Goal: Task Accomplishment & Management: Use online tool/utility

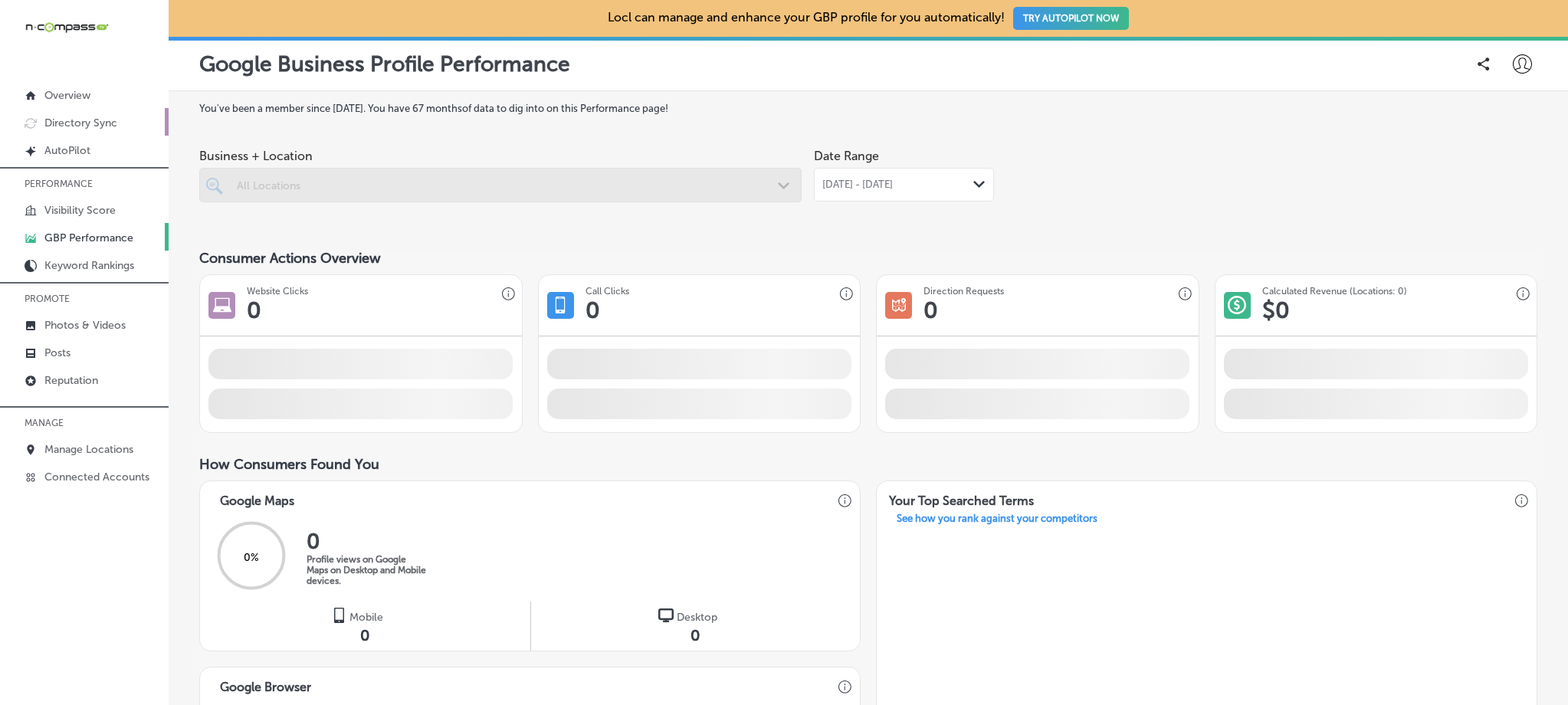
click at [110, 118] on p "Directory Sync" at bounding box center [81, 123] width 73 height 13
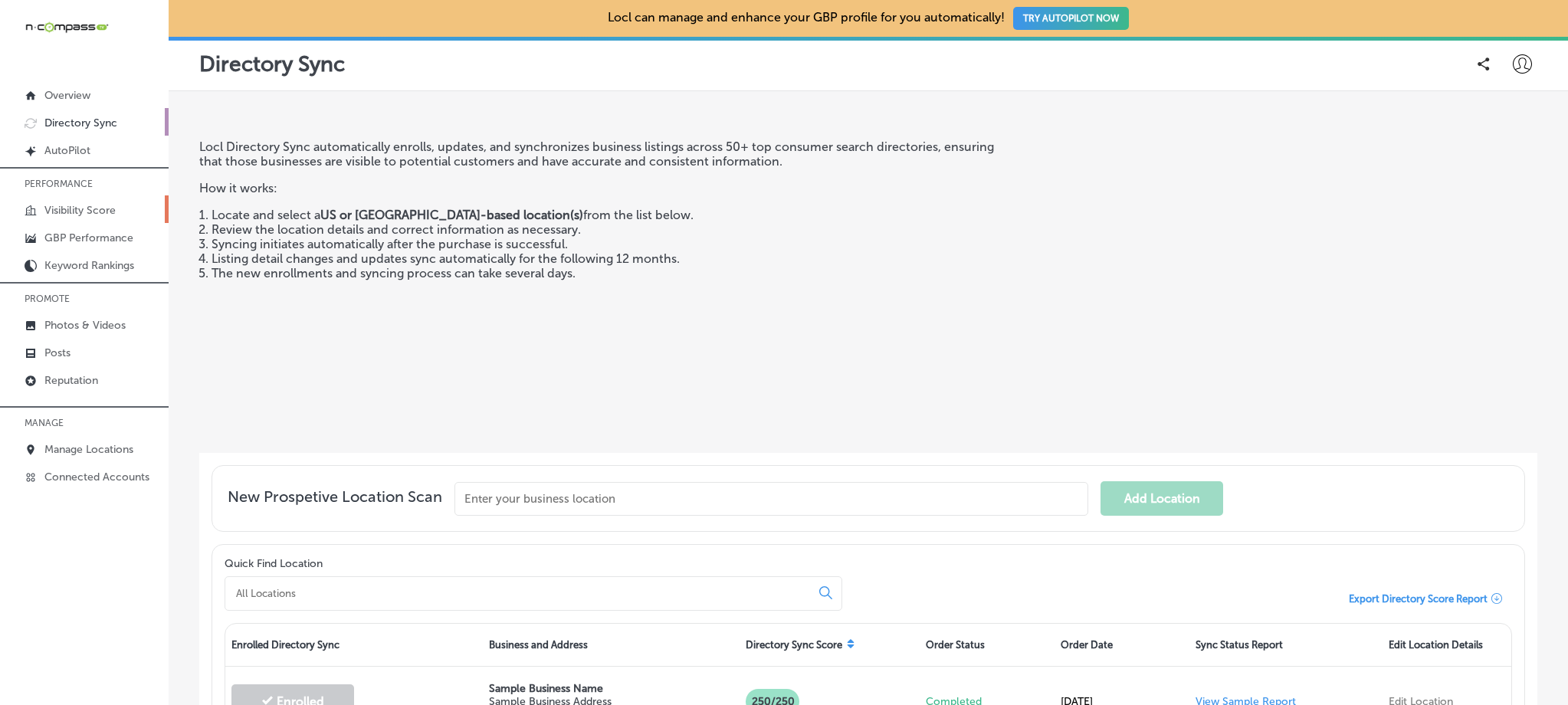
click at [101, 199] on link "Visibility Score" at bounding box center [84, 209] width 169 height 28
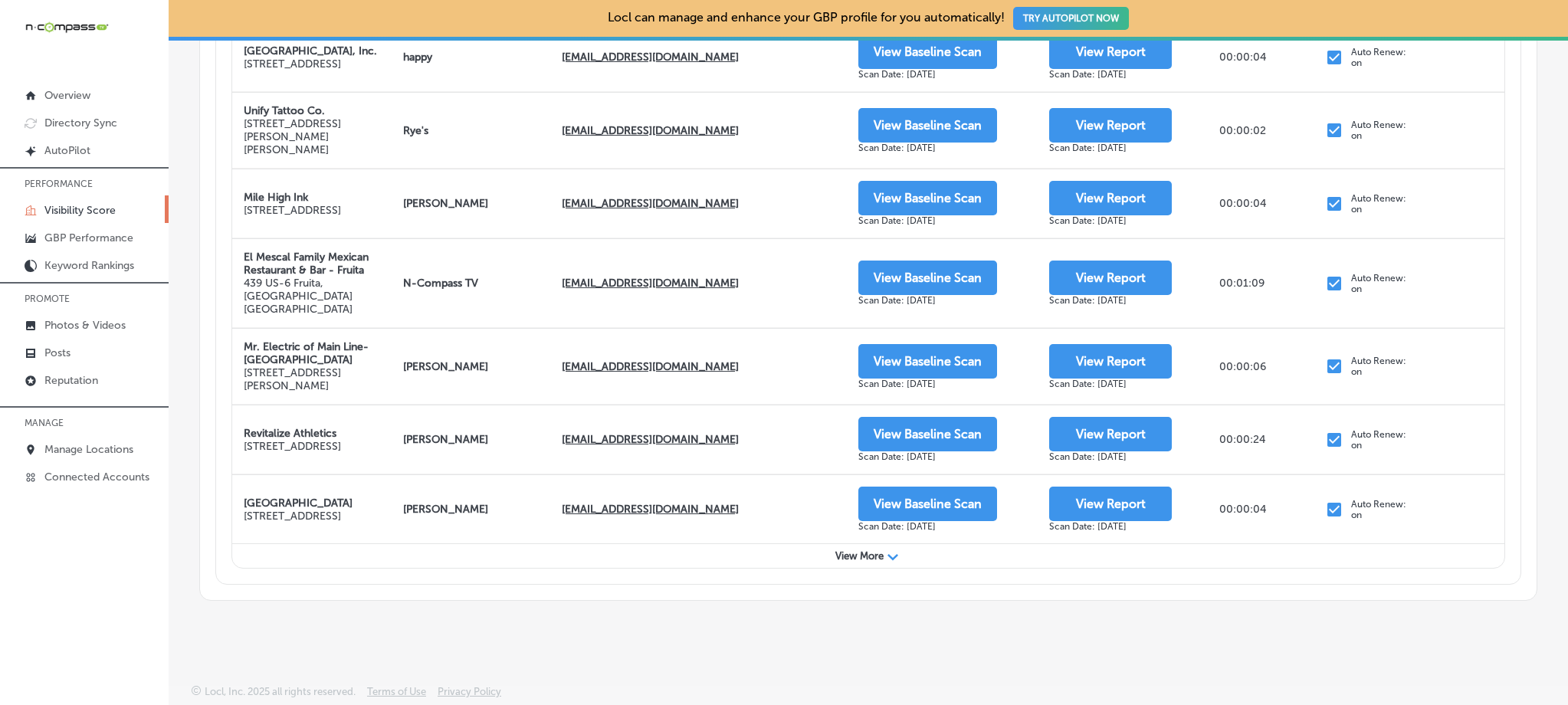
scroll to position [615, 0]
click at [880, 559] on div "View More Path Created with Sketch." at bounding box center [868, 556] width 1272 height 24
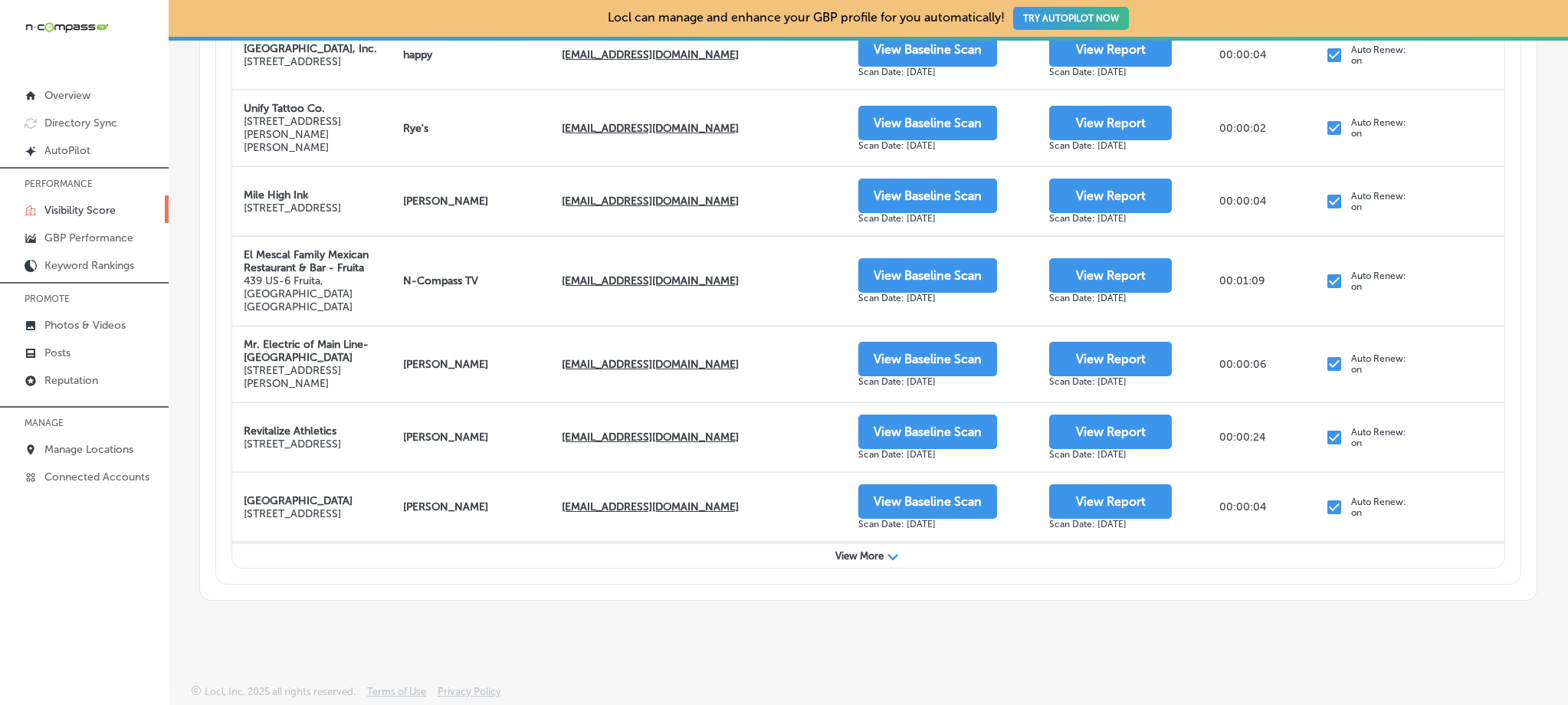
click at [855, 558] on span "View More" at bounding box center [859, 556] width 48 height 11
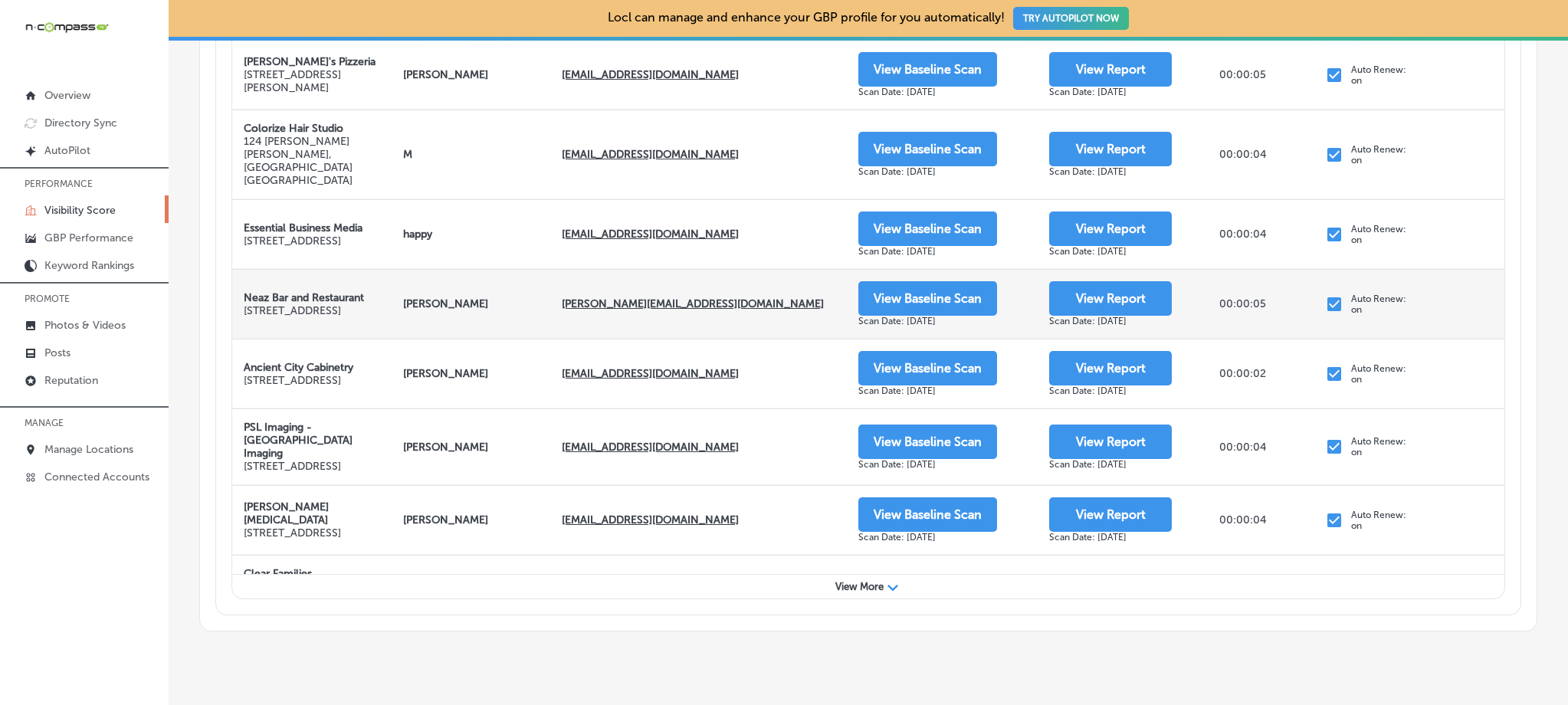
scroll to position [1542, 0]
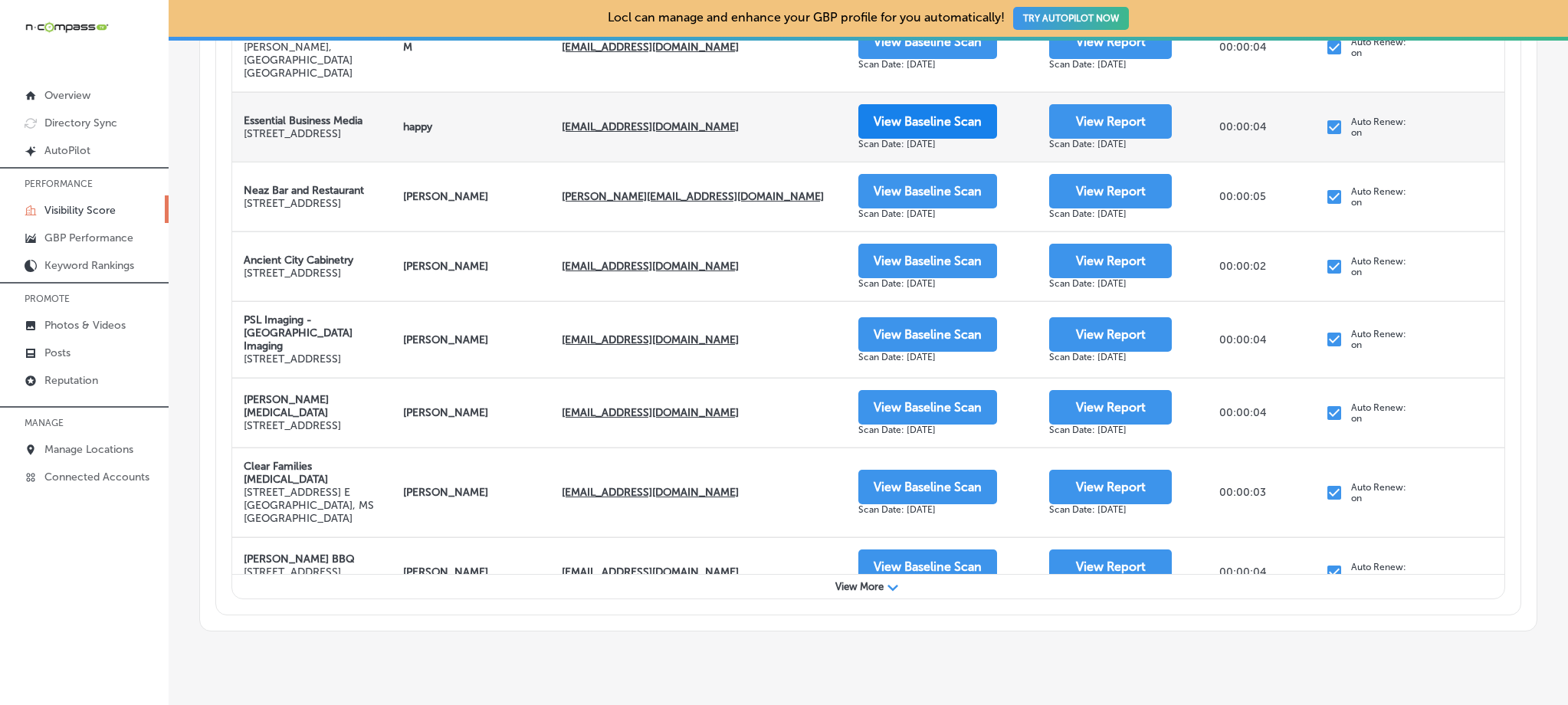
click at [897, 118] on button "View Baseline Scan" at bounding box center [928, 121] width 139 height 34
click at [1079, 120] on button "View Report" at bounding box center [1110, 121] width 122 height 34
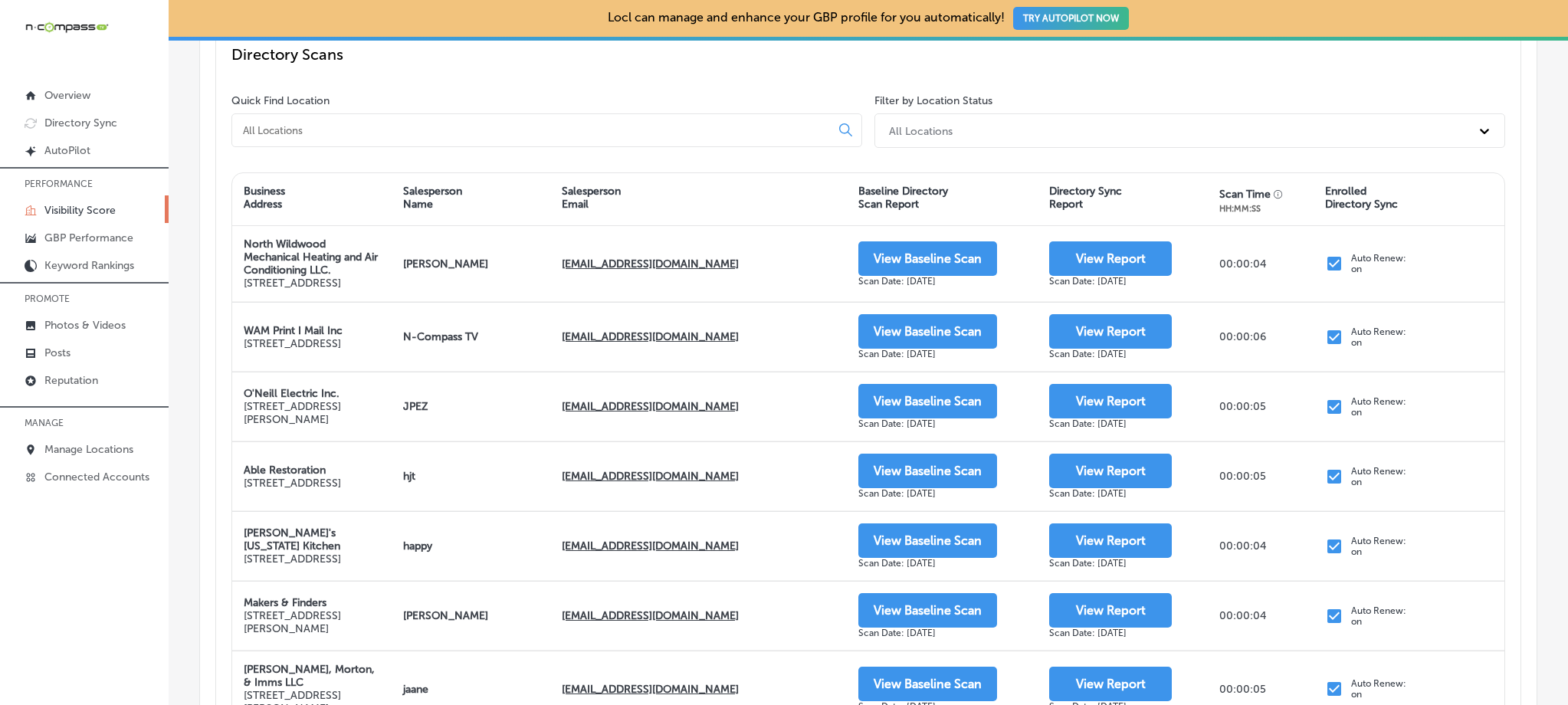
scroll to position [0, 0]
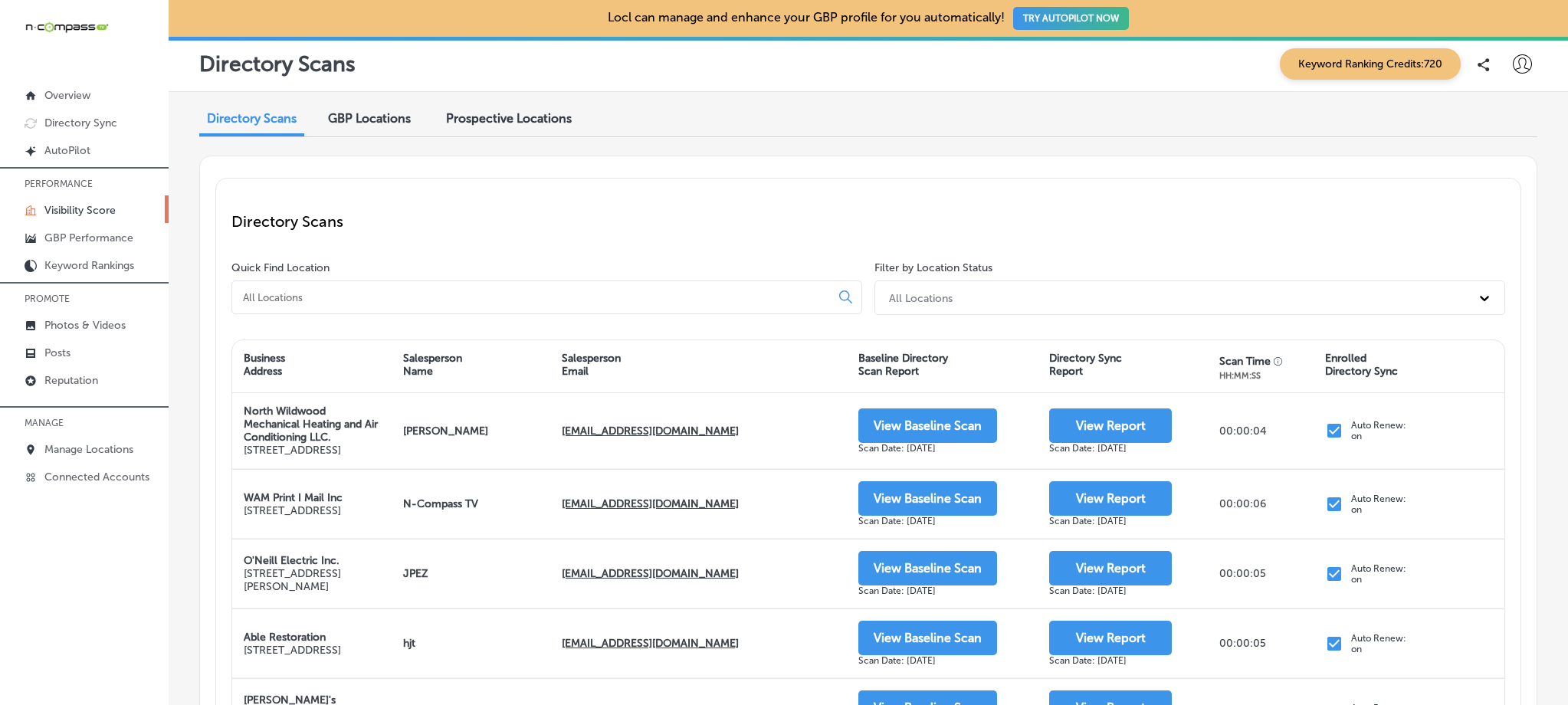
click at [341, 291] on input at bounding box center [534, 297] width 585 height 14
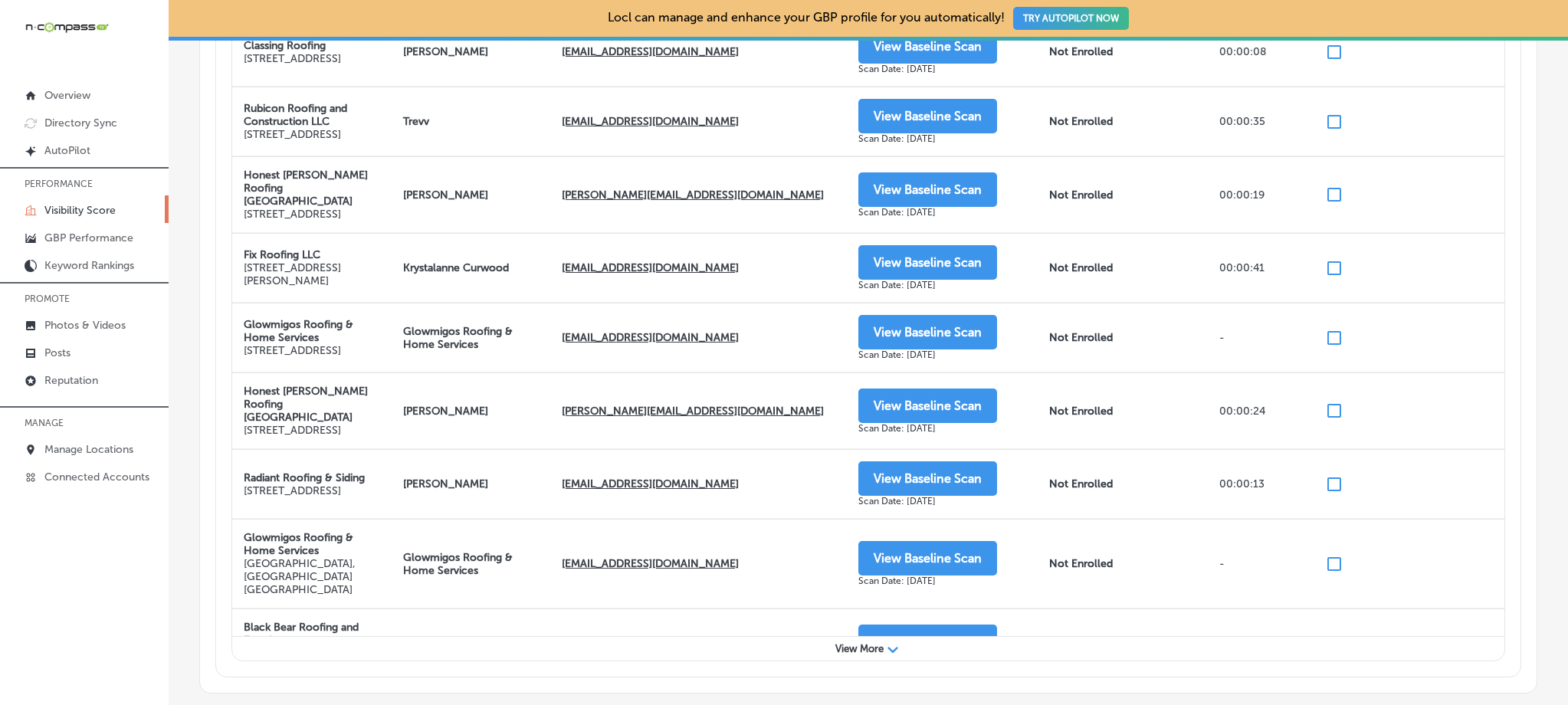
click at [1498, 95] on div "Directory Scans Quick Find Location roof Filter by Location Status All Location…" at bounding box center [868, 135] width 1306 height 1085
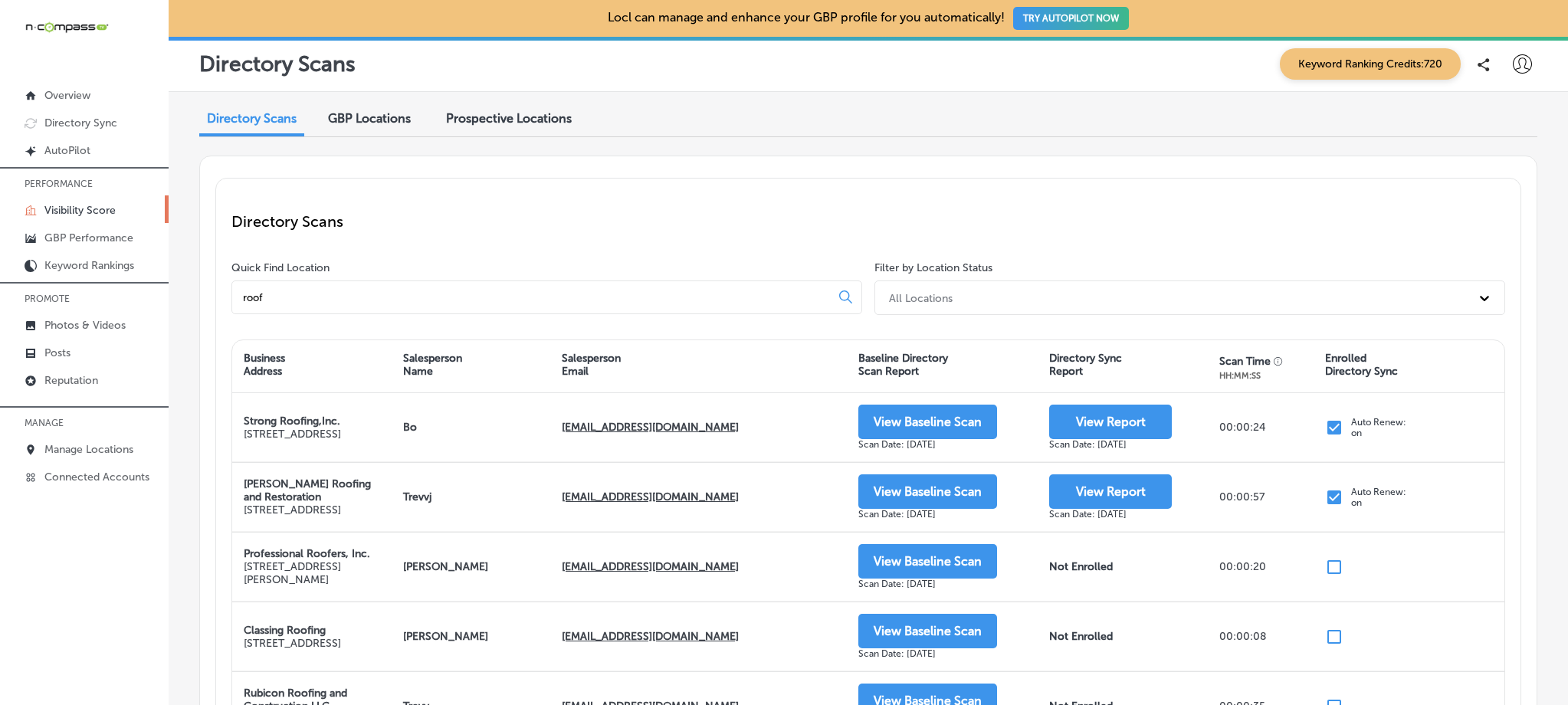
click at [360, 281] on div "roof" at bounding box center [546, 297] width 631 height 33
click at [300, 308] on div "roof" at bounding box center [546, 297] width 631 height 33
drag, startPoint x: 295, startPoint y: 296, endPoint x: 233, endPoint y: 294, distance: 62.0
click at [233, 294] on div "roof" at bounding box center [546, 297] width 631 height 33
paste input "Reliance Roof Troop"
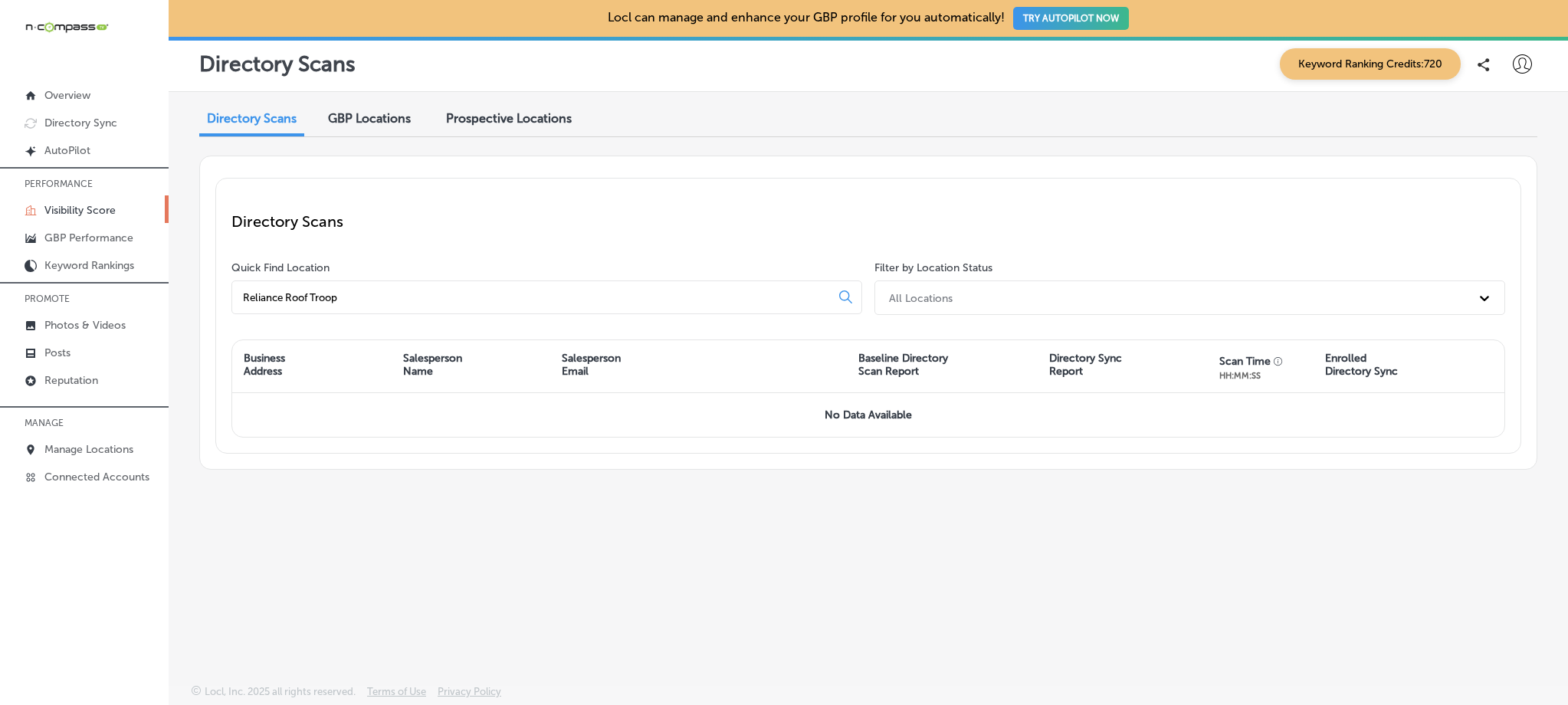
drag, startPoint x: 366, startPoint y: 295, endPoint x: 284, endPoint y: 296, distance: 82.0
click at [284, 296] on input "Reliance Roof Troop" at bounding box center [534, 297] width 585 height 14
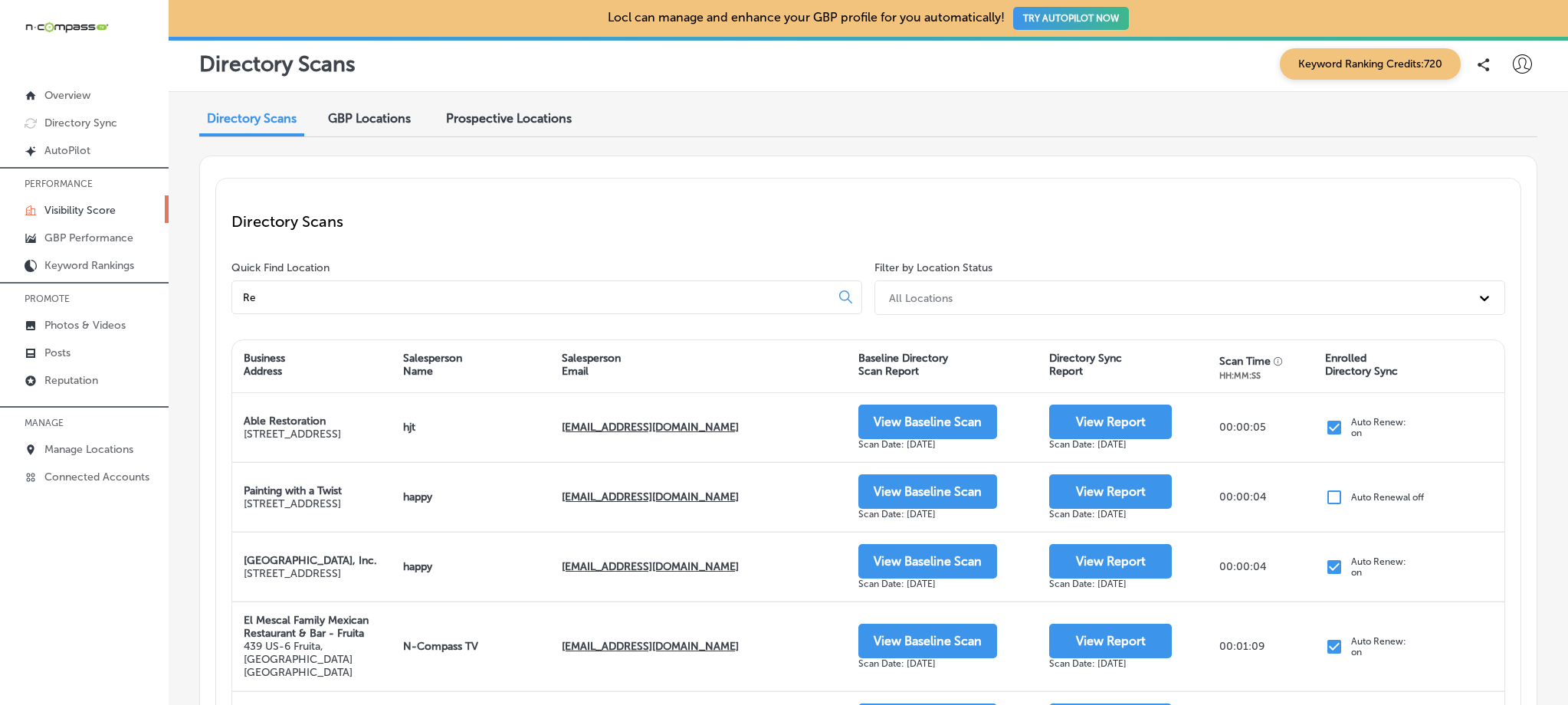
type input "R"
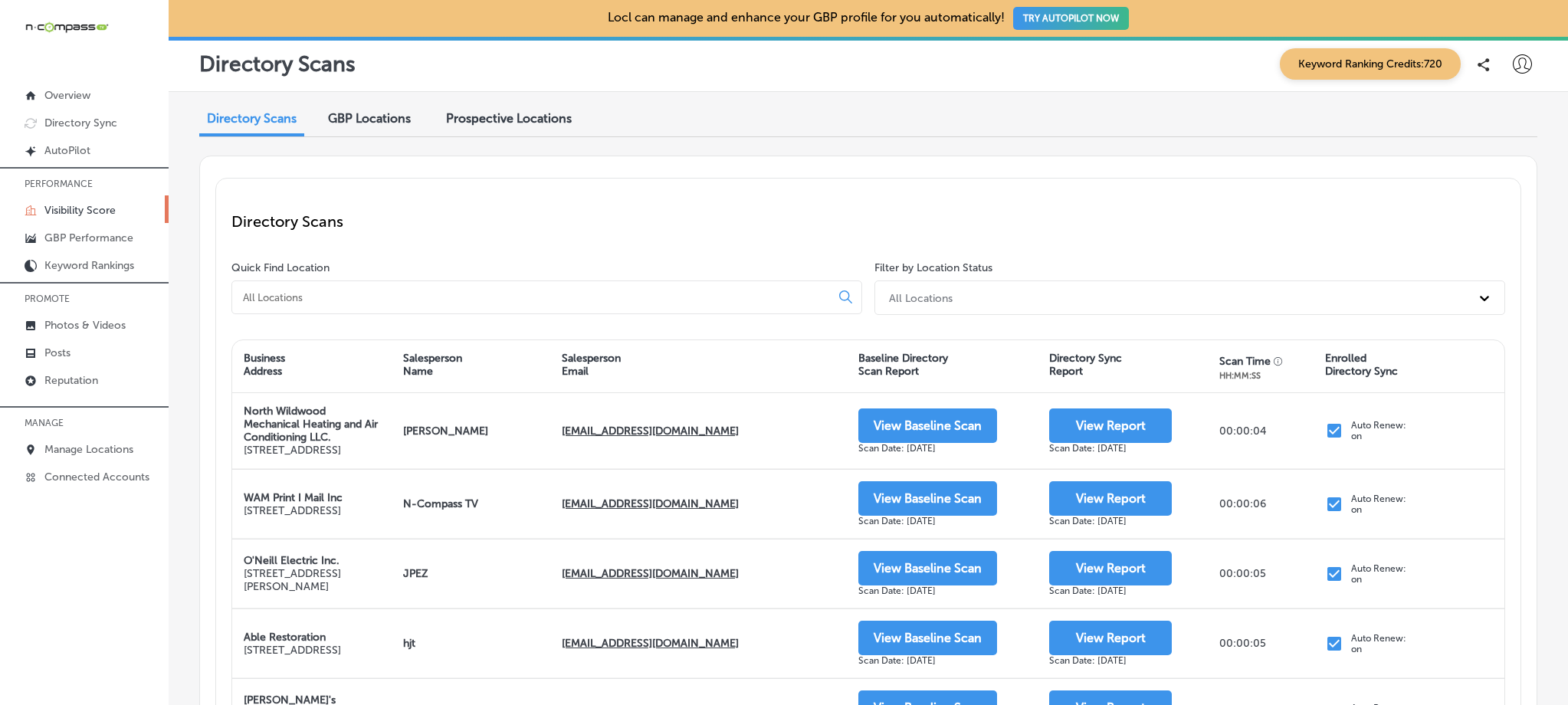
click at [615, 206] on div "Directory Scans" at bounding box center [868, 221] width 1273 height 56
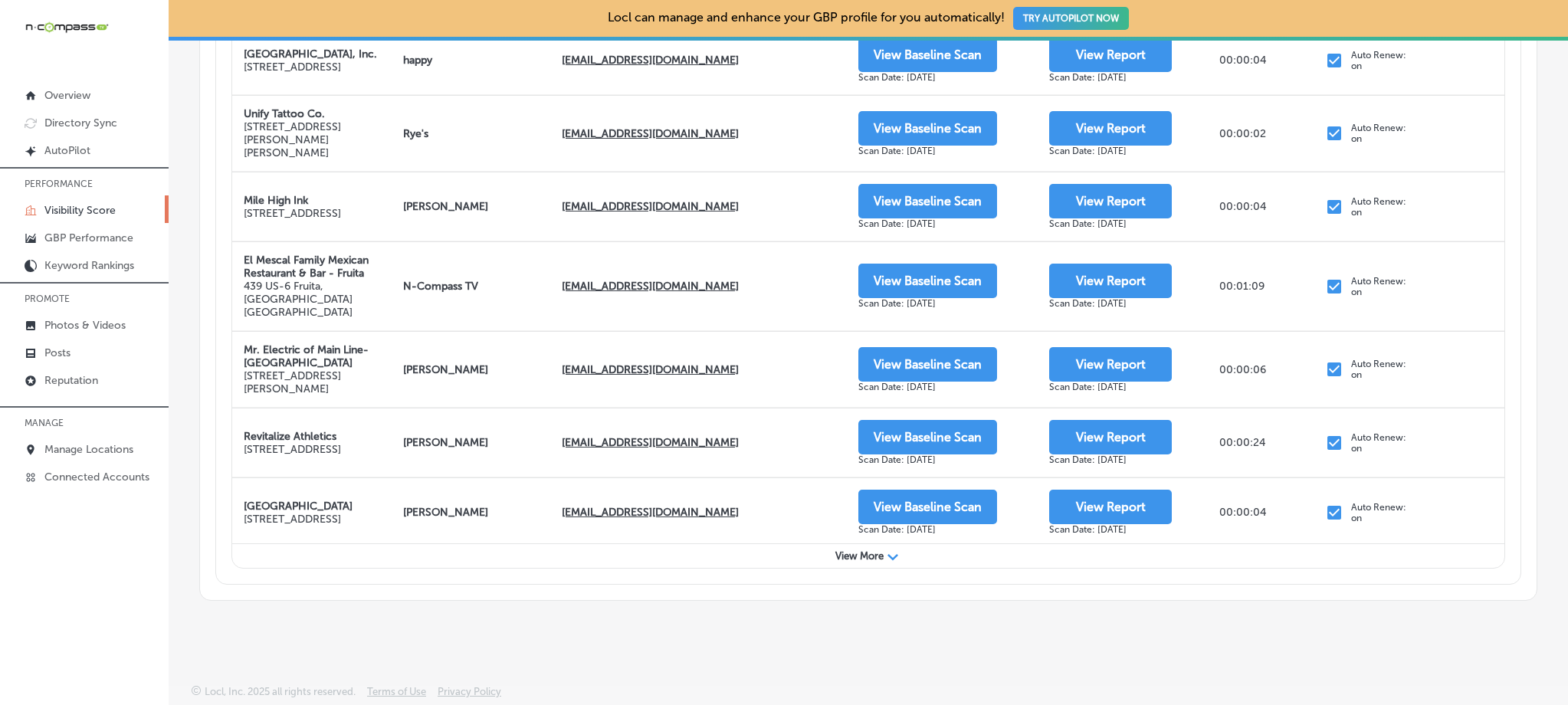
scroll to position [615, 0]
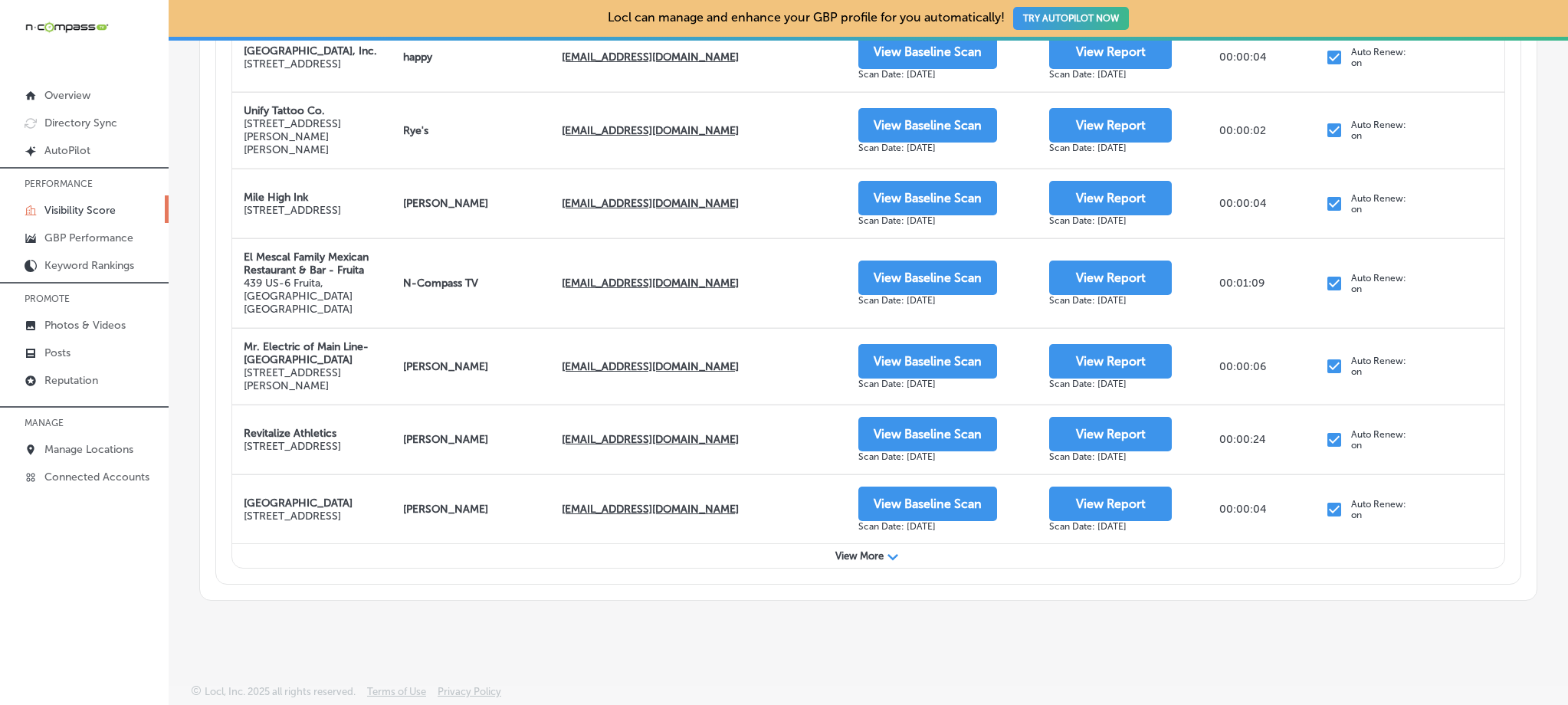
click at [839, 555] on span "View More" at bounding box center [859, 556] width 48 height 11
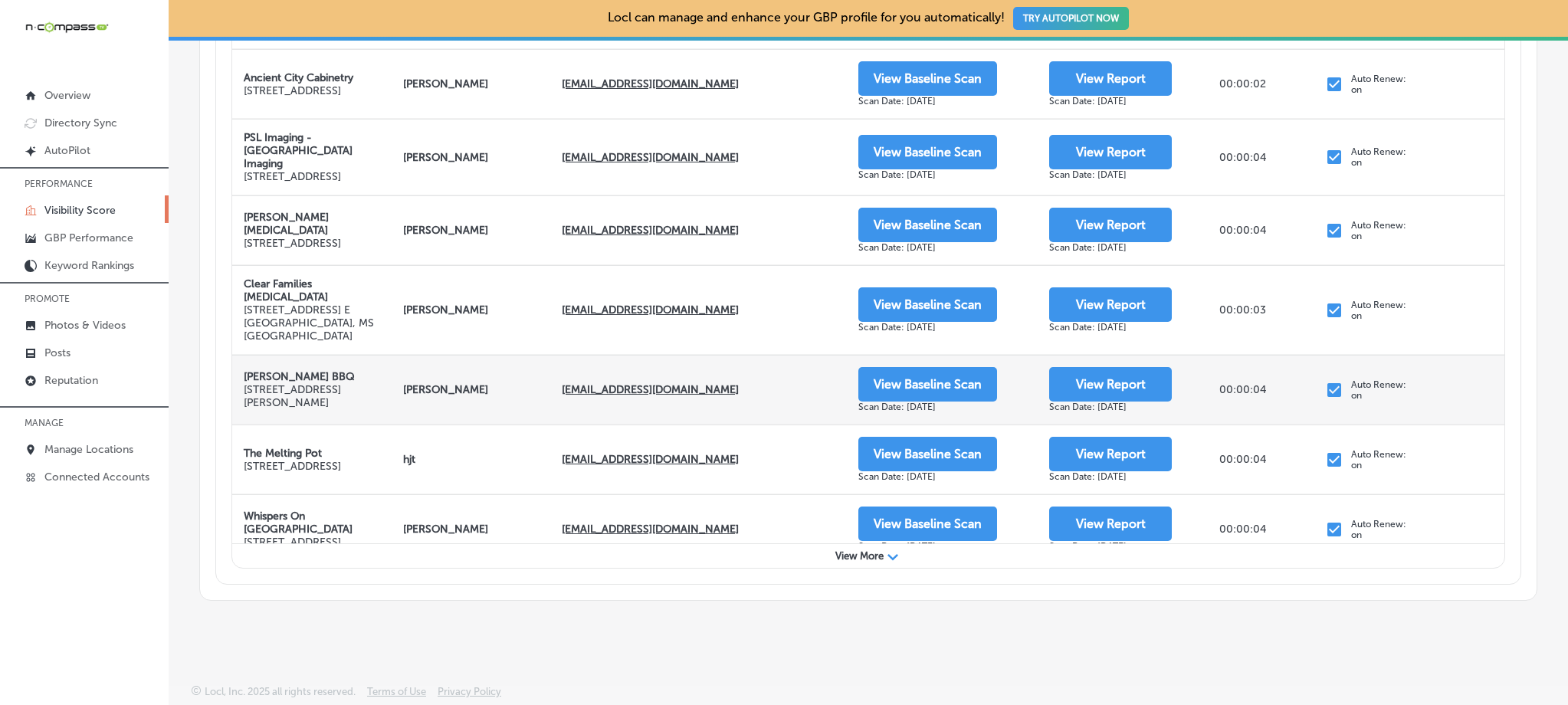
scroll to position [2044, 0]
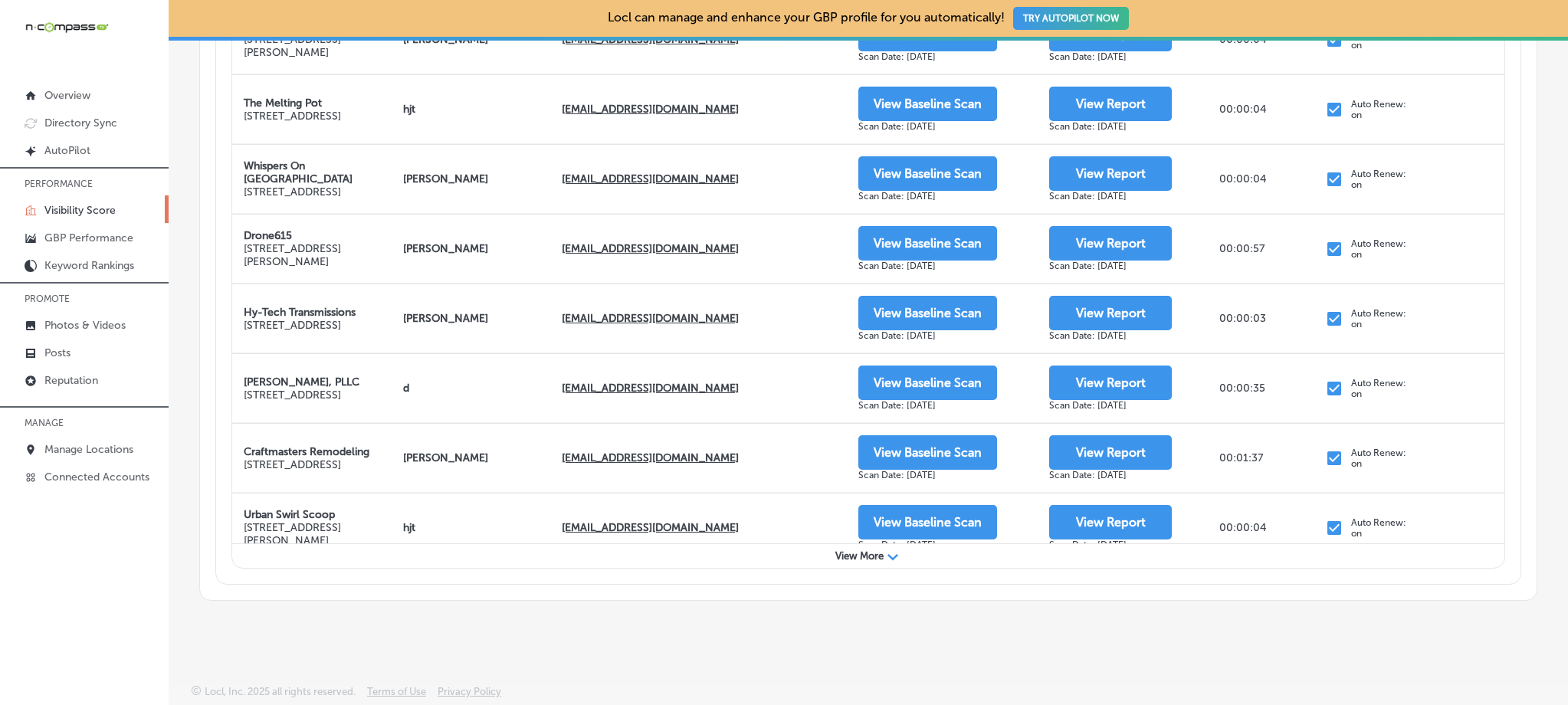
click at [848, 551] on span "View More" at bounding box center [859, 556] width 48 height 11
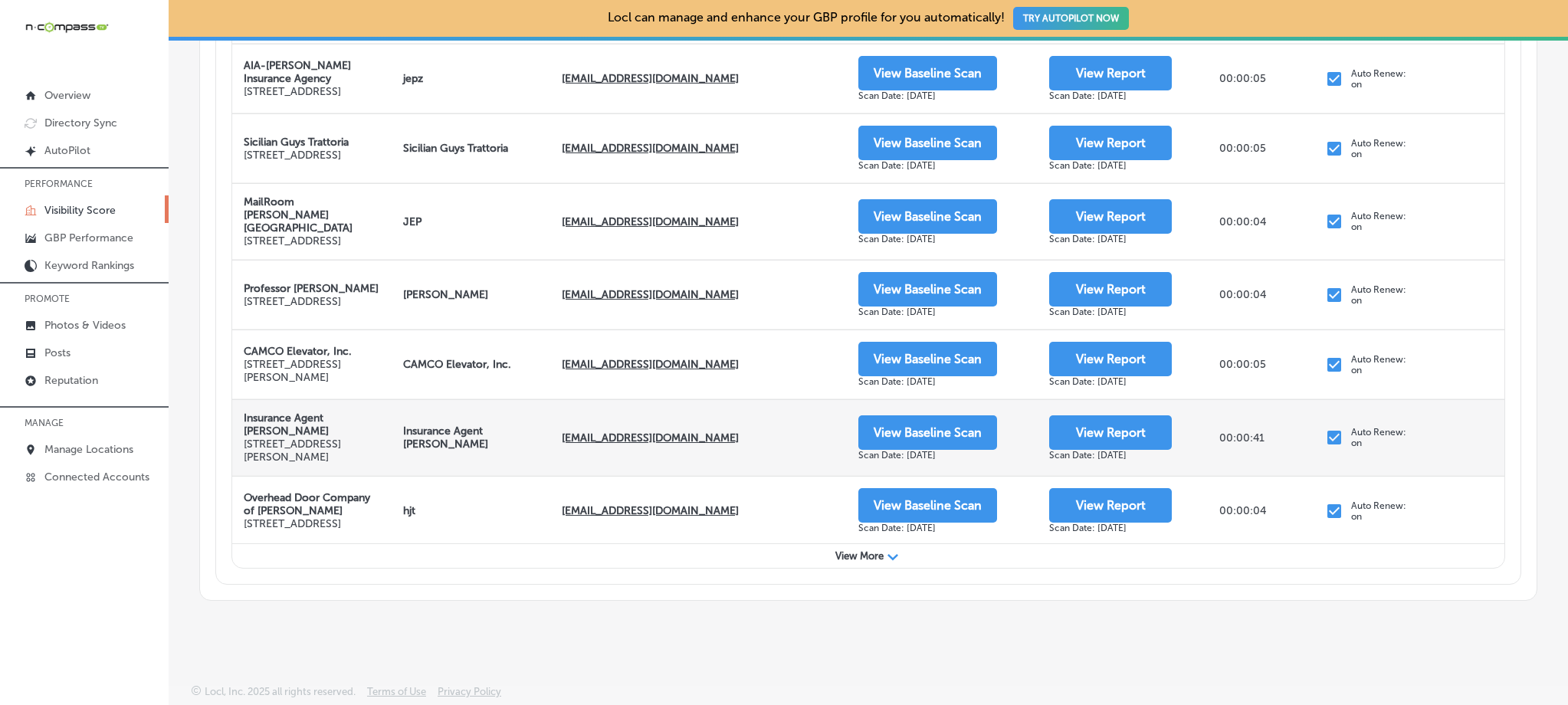
scroll to position [3508, 0]
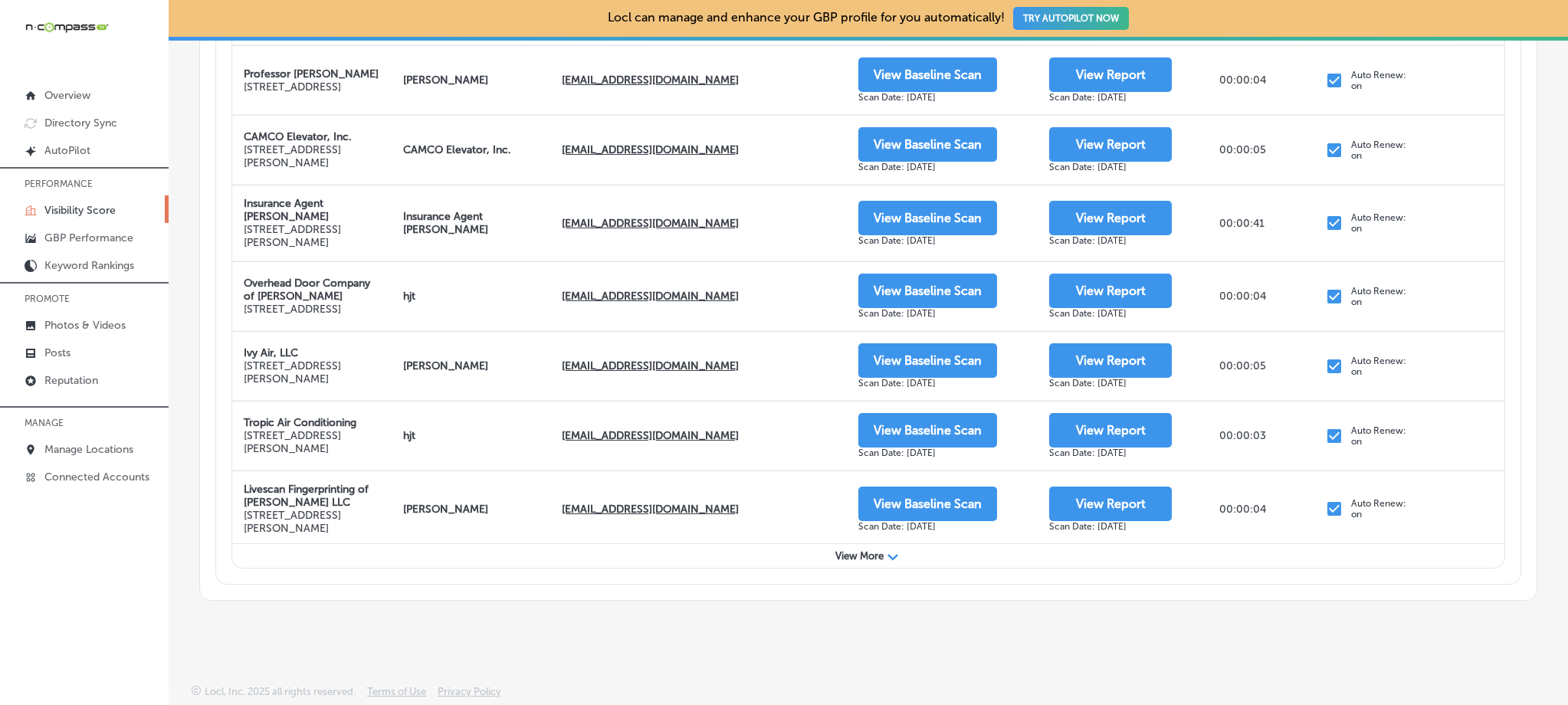
click at [857, 557] on span "View More" at bounding box center [859, 556] width 48 height 11
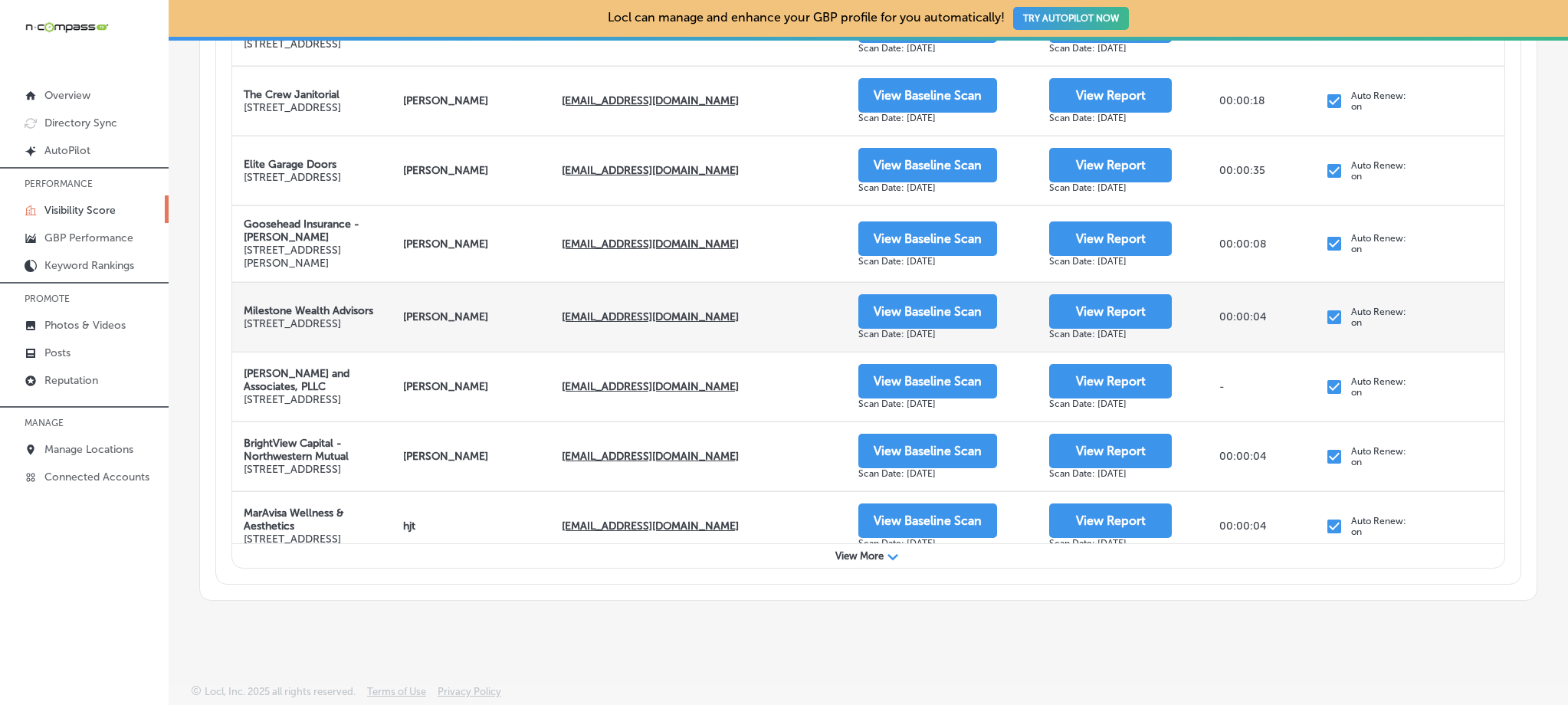
scroll to position [4569, 0]
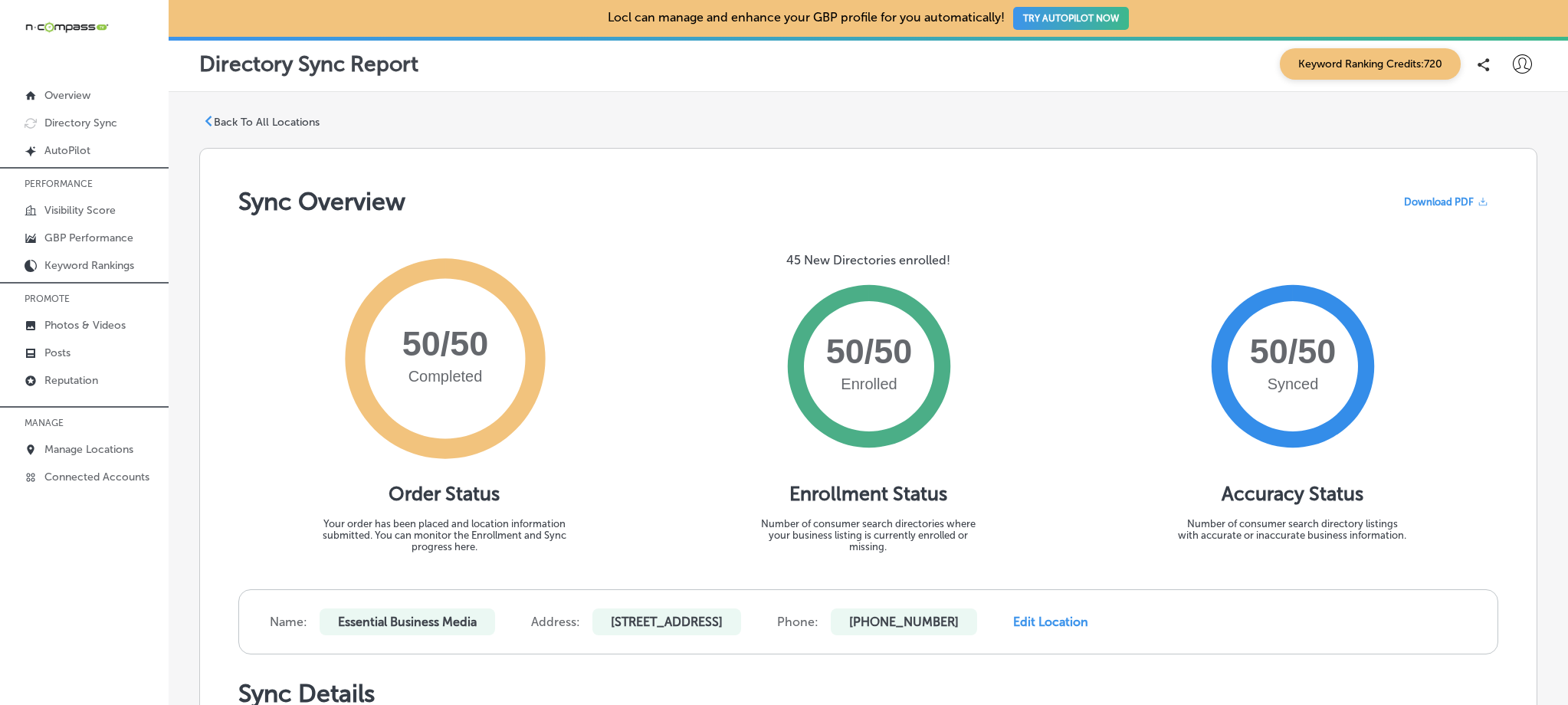
click at [1414, 196] on span "Download PDF" at bounding box center [1438, 202] width 69 height 11
